Goal: Task Accomplishment & Management: Use online tool/utility

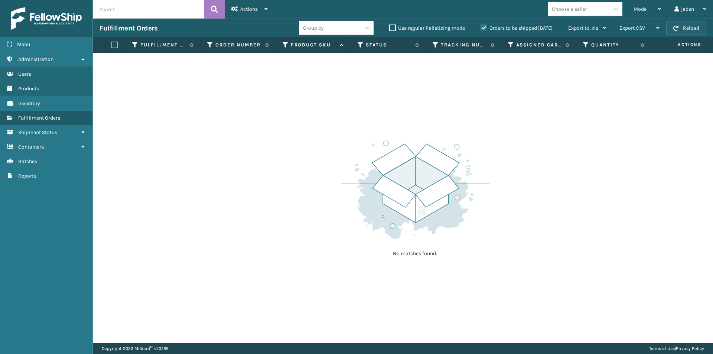
click at [679, 32] on button "Reload" at bounding box center [687, 28] width 40 height 13
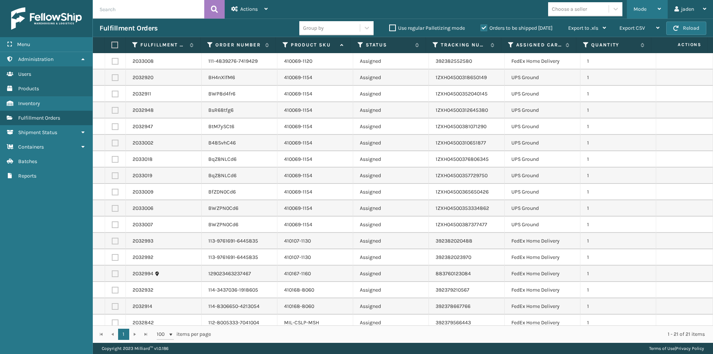
click at [646, 11] on span "Mode" at bounding box center [640, 9] width 13 height 6
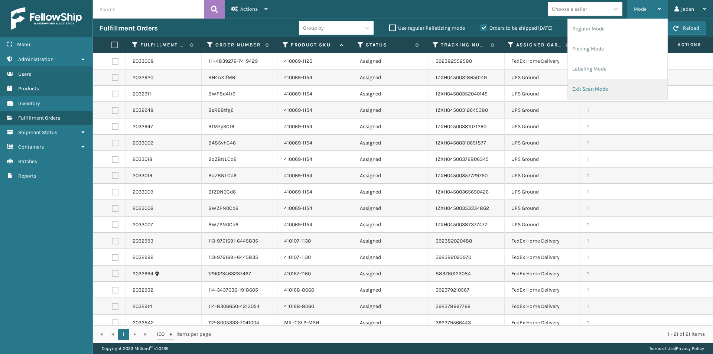
click at [610, 93] on li "Exit Scan Mode" at bounding box center [618, 89] width 100 height 20
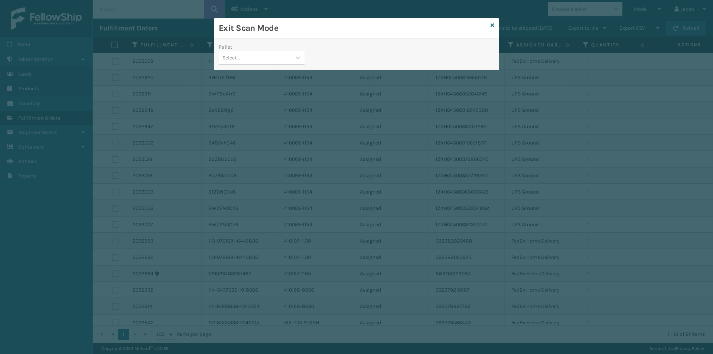
drag, startPoint x: 298, startPoint y: 63, endPoint x: 281, endPoint y: 67, distance: 17.6
click at [298, 63] on div at bounding box center [297, 57] width 13 height 13
click at [258, 74] on div "No options" at bounding box center [262, 76] width 86 height 14
click at [490, 25] on div "Exit Scan Mode" at bounding box center [356, 28] width 285 height 20
click at [492, 26] on icon at bounding box center [493, 25] width 4 height 5
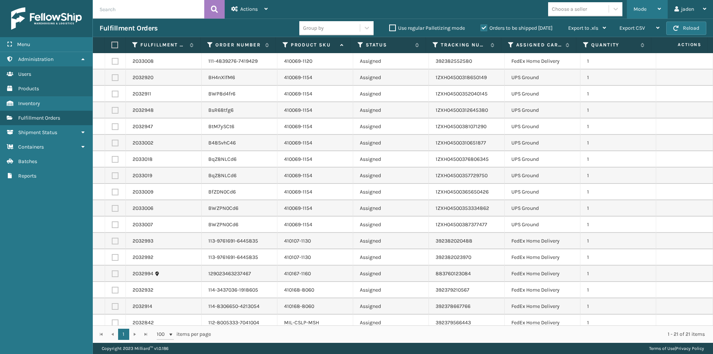
click at [656, 8] on div "Mode" at bounding box center [647, 9] width 27 height 19
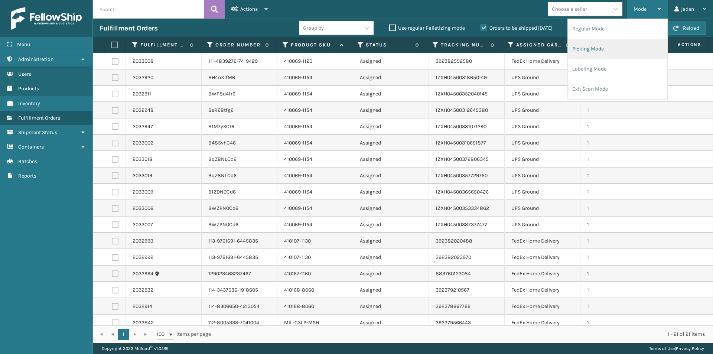
click at [604, 50] on li "Picking Mode" at bounding box center [618, 49] width 100 height 20
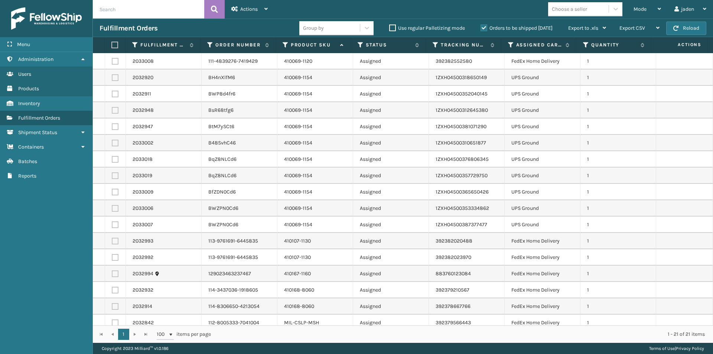
click at [690, 20] on div "Fulfillment Orders Group by Use regular Palletizing mode Orders to be shipped […" at bounding box center [403, 28] width 620 height 19
click at [684, 25] on button "Reload" at bounding box center [687, 28] width 40 height 13
click at [658, 9] on icon at bounding box center [659, 8] width 3 height 5
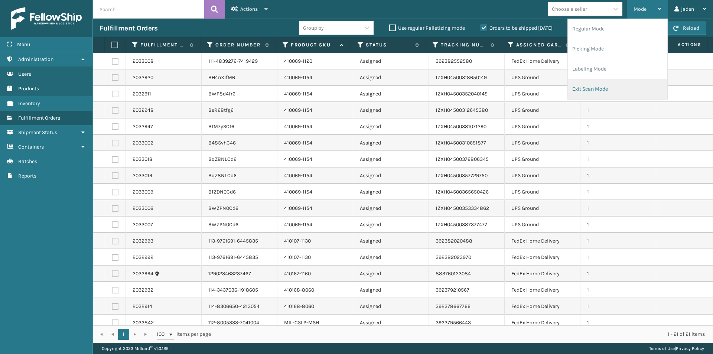
click at [603, 84] on li "Exit Scan Mode" at bounding box center [618, 89] width 100 height 20
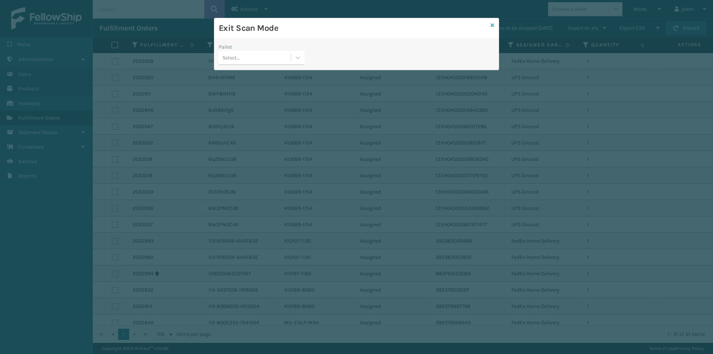
click at [493, 25] on icon at bounding box center [493, 25] width 4 height 5
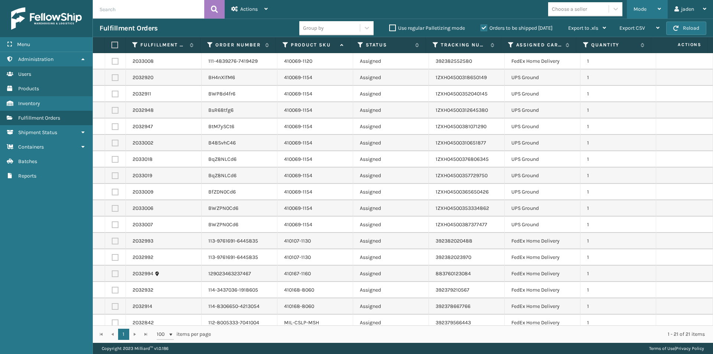
click at [633, 9] on div "Mode Regular Mode Picking Mode Labeling Mode Exit Scan Mode" at bounding box center [647, 9] width 41 height 19
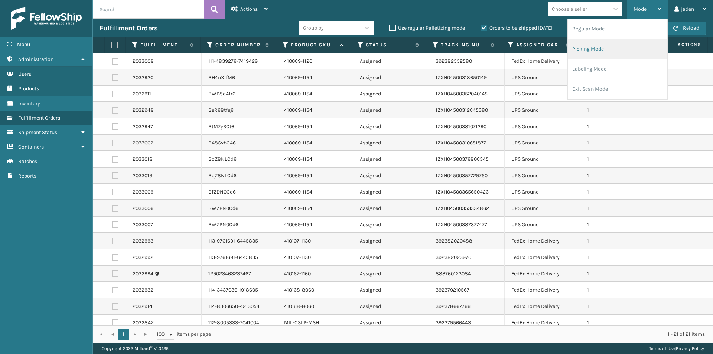
click at [596, 47] on li "Picking Mode" at bounding box center [618, 49] width 100 height 20
